Goal: Navigation & Orientation: Find specific page/section

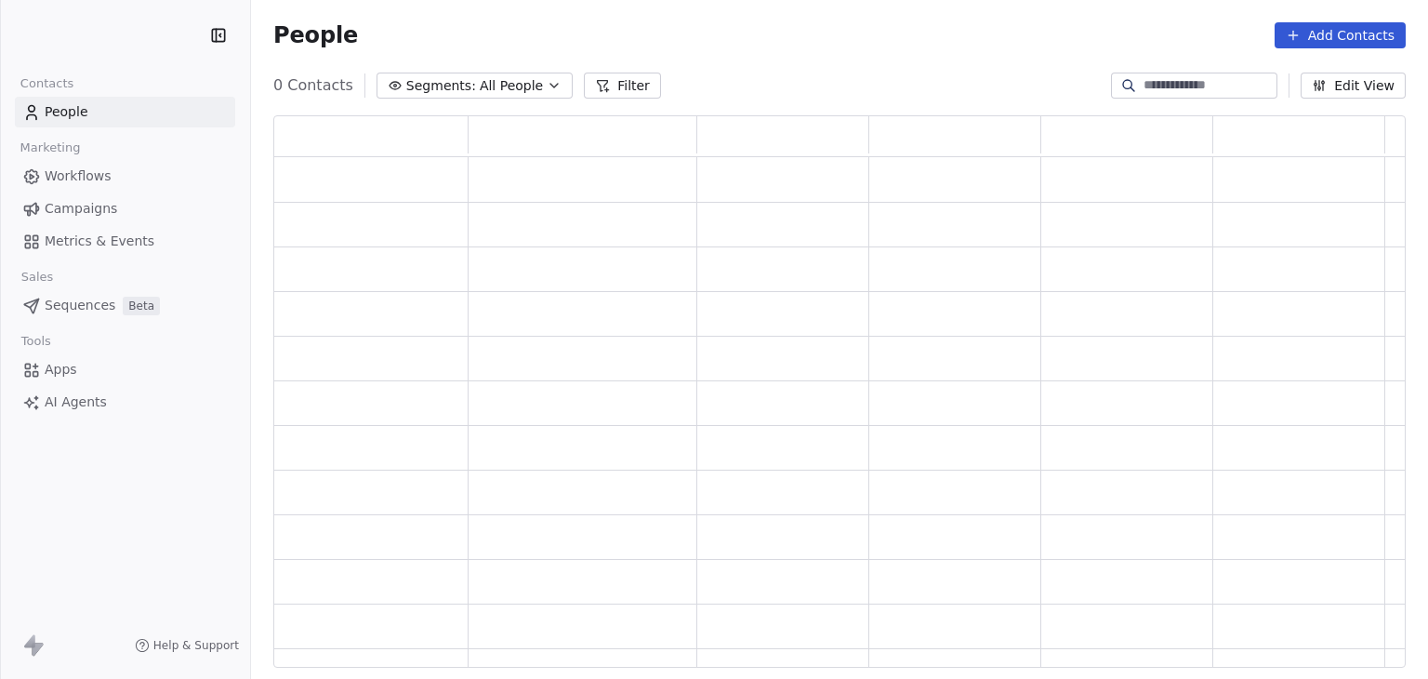
scroll to position [537, 1117]
click at [131, 40] on html "Contacts People Marketing Workflows Campaigns Metrics & Events Sales Sequences …" at bounding box center [714, 339] width 1428 height 679
